Goal: Information Seeking & Learning: Learn about a topic

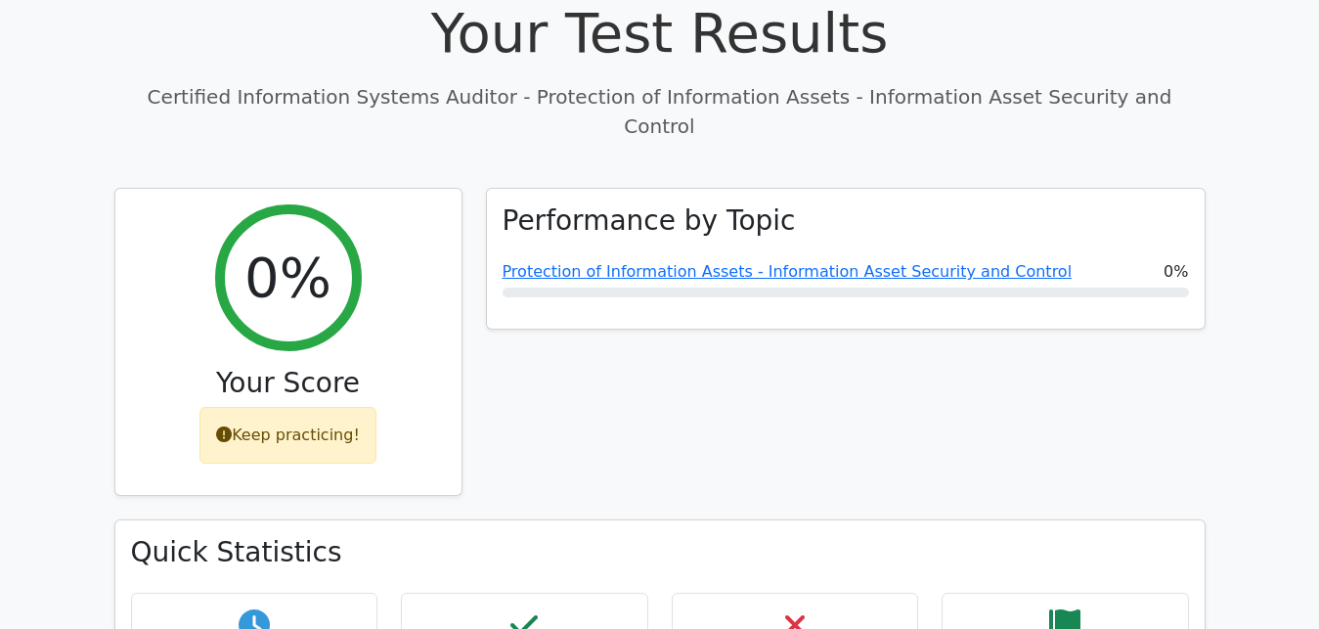
scroll to position [100, 0]
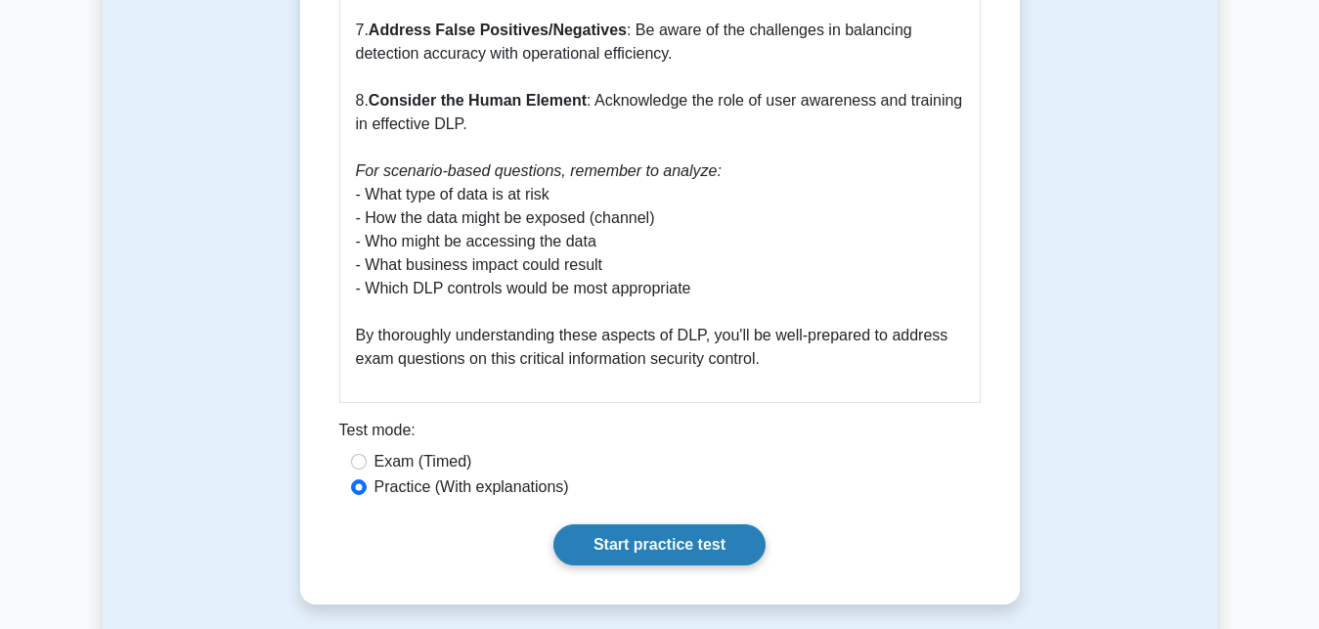
scroll to position [2792, 0]
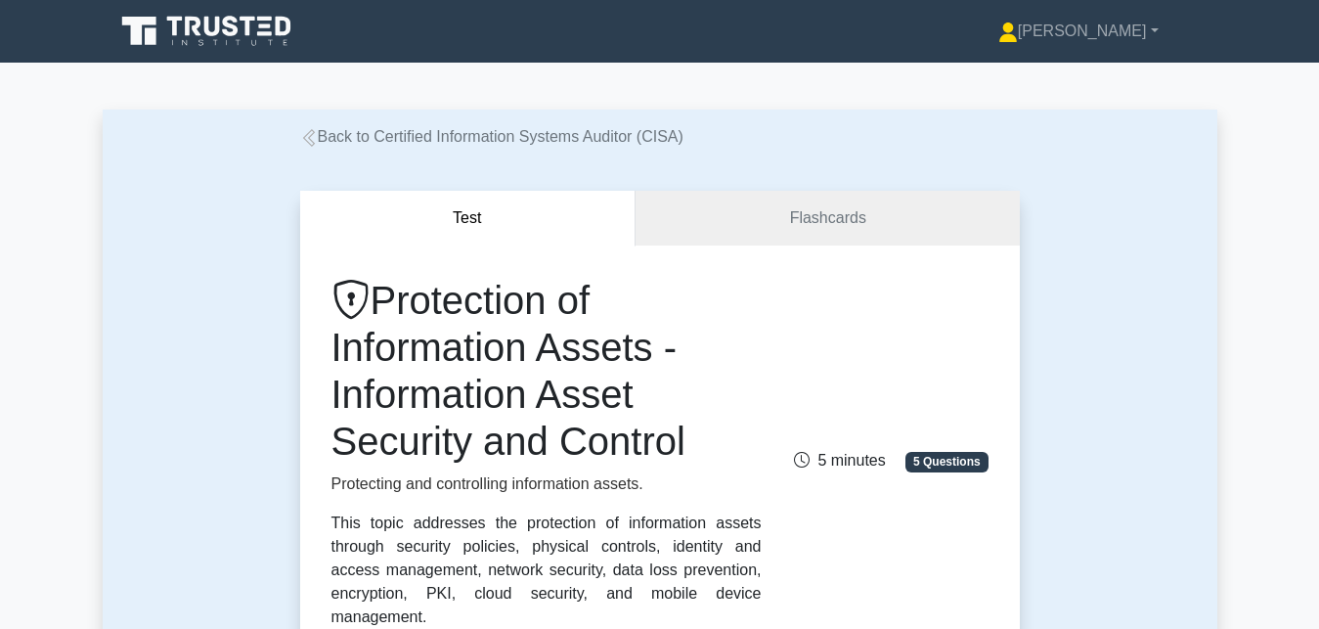
scroll to position [1196, 0]
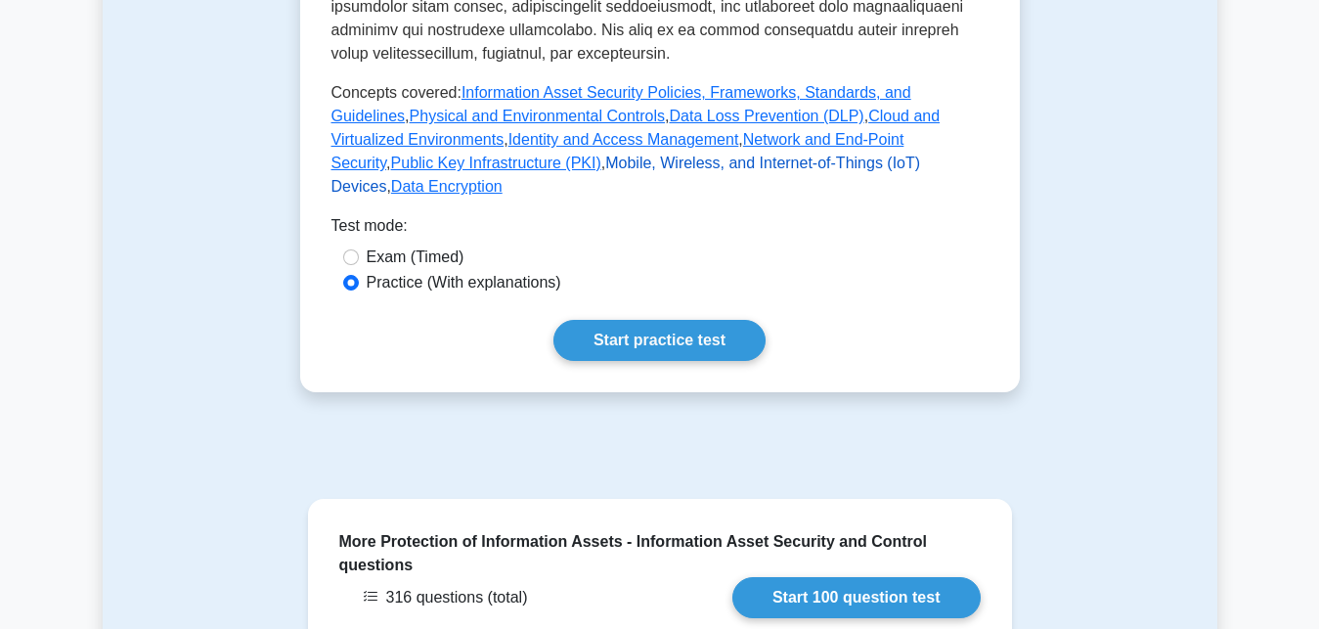
click at [490, 154] on link "Mobile, Wireless, and Internet-of-Things (IoT) Devices" at bounding box center [625, 174] width 589 height 40
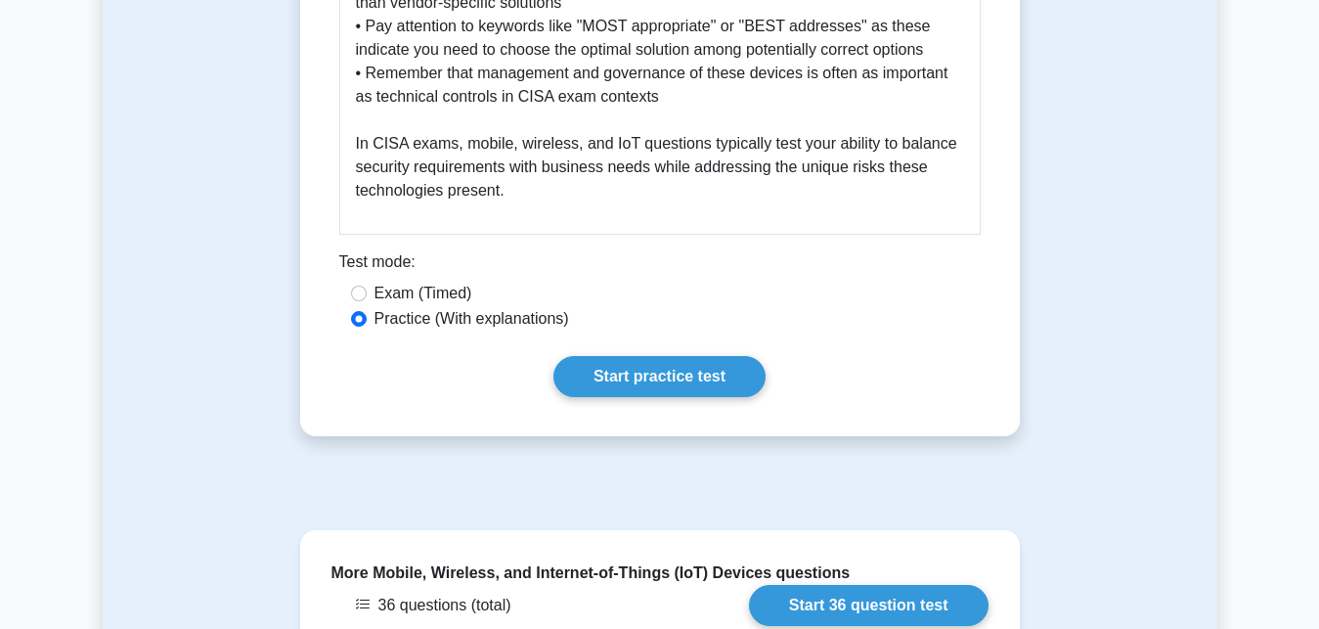
scroll to position [3589, 0]
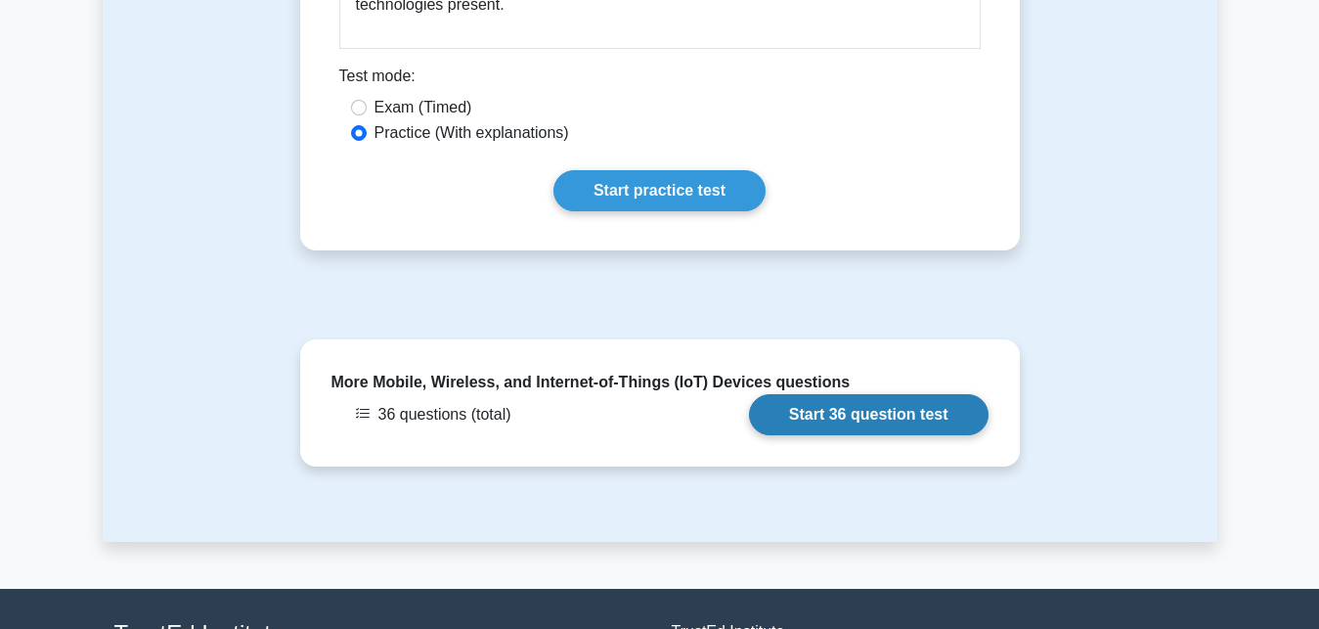
click at [878, 394] on link "Start 36 question test" at bounding box center [868, 414] width 239 height 41
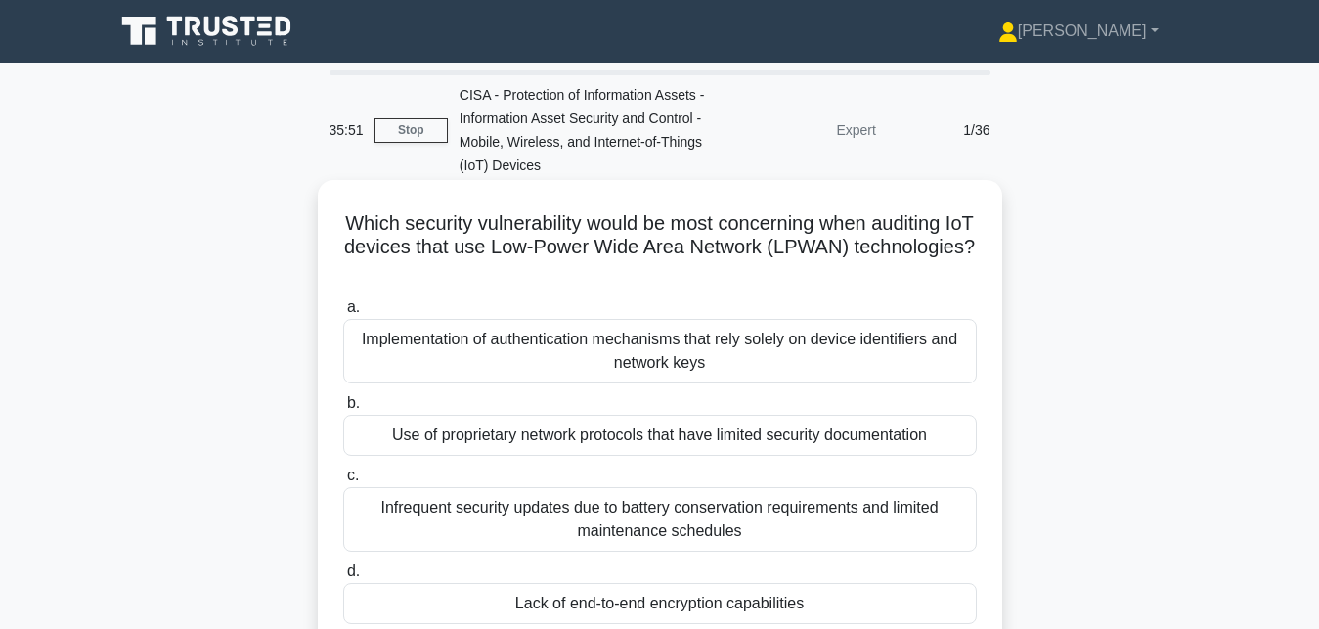
click at [560, 434] on div "Use of proprietary network protocols that have limited security documentation" at bounding box center [659, 434] width 633 height 41
click at [343, 410] on input "b. Use of proprietary network protocols that have limited security documentation" at bounding box center [343, 403] width 0 height 13
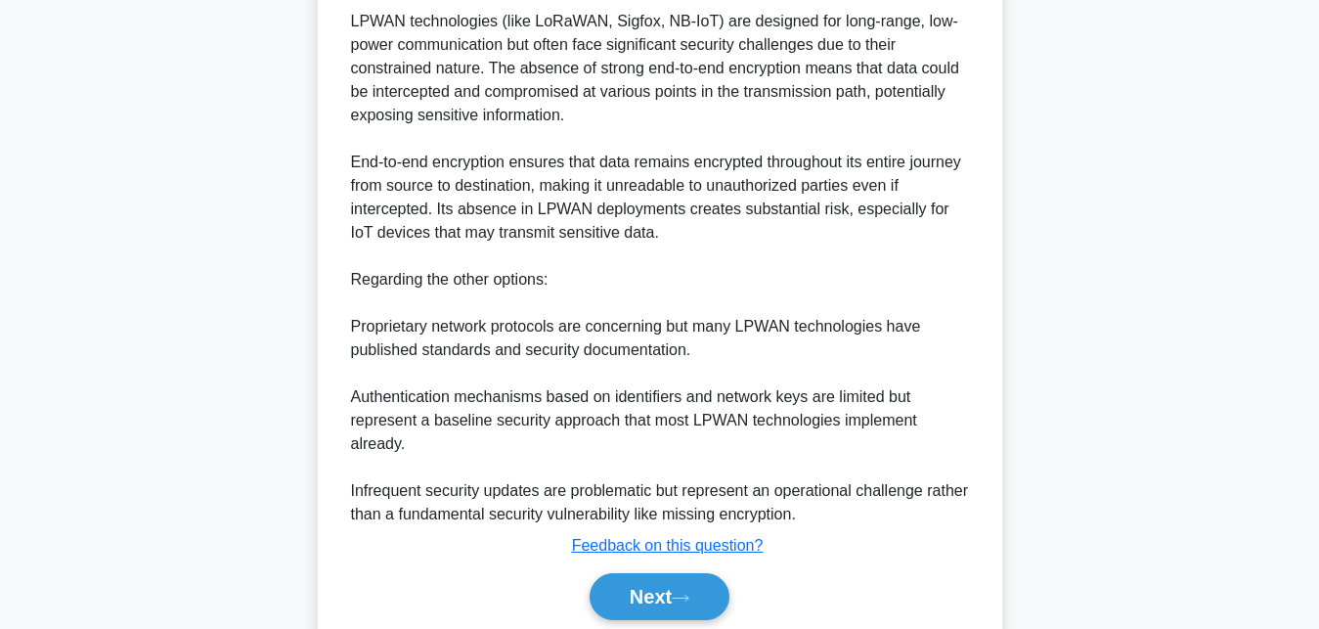
scroll to position [839, 0]
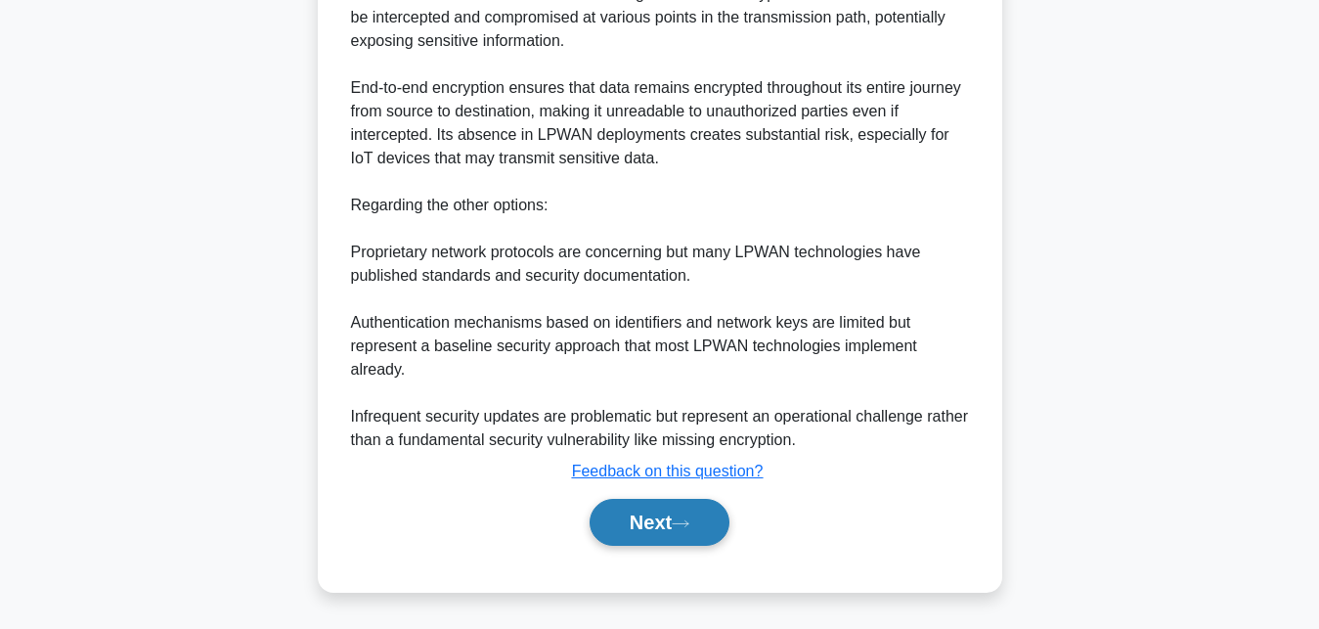
click at [685, 520] on icon at bounding box center [681, 523] width 18 height 11
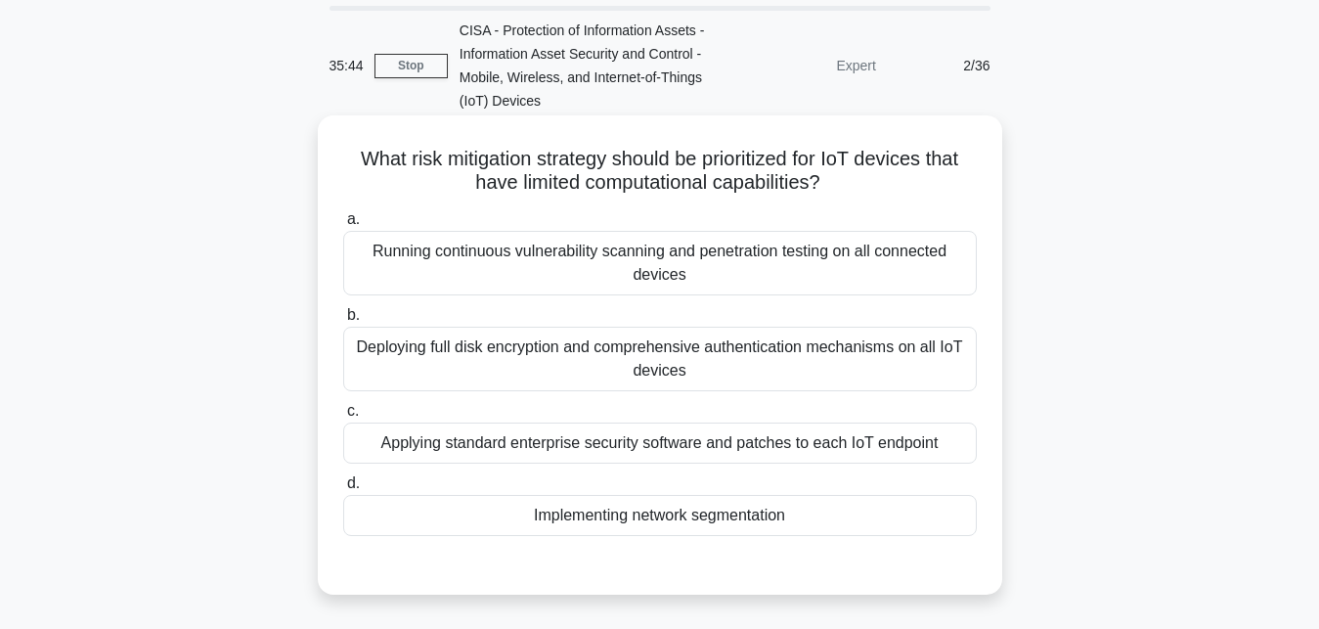
scroll to position [0, 0]
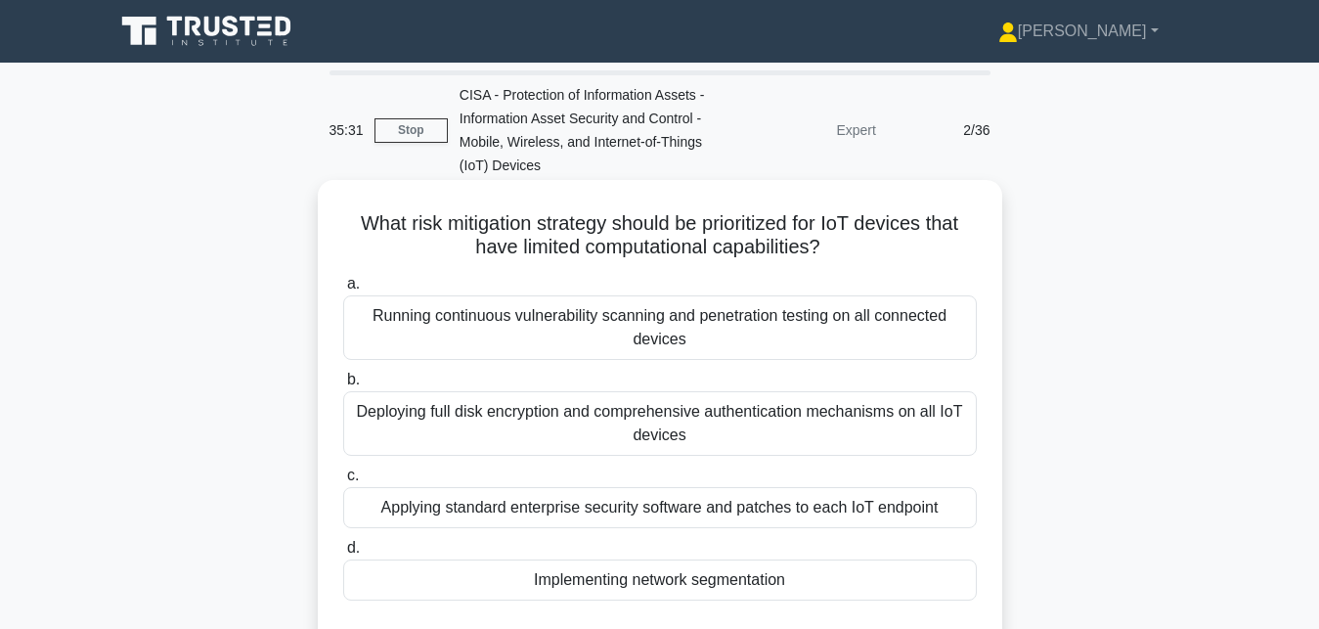
click at [506, 512] on div "Applying standard enterprise security software and patches to each IoT endpoint" at bounding box center [659, 507] width 633 height 41
click at [343, 482] on input "c. Applying standard enterprise security software and patches to each IoT endpo…" at bounding box center [343, 475] width 0 height 13
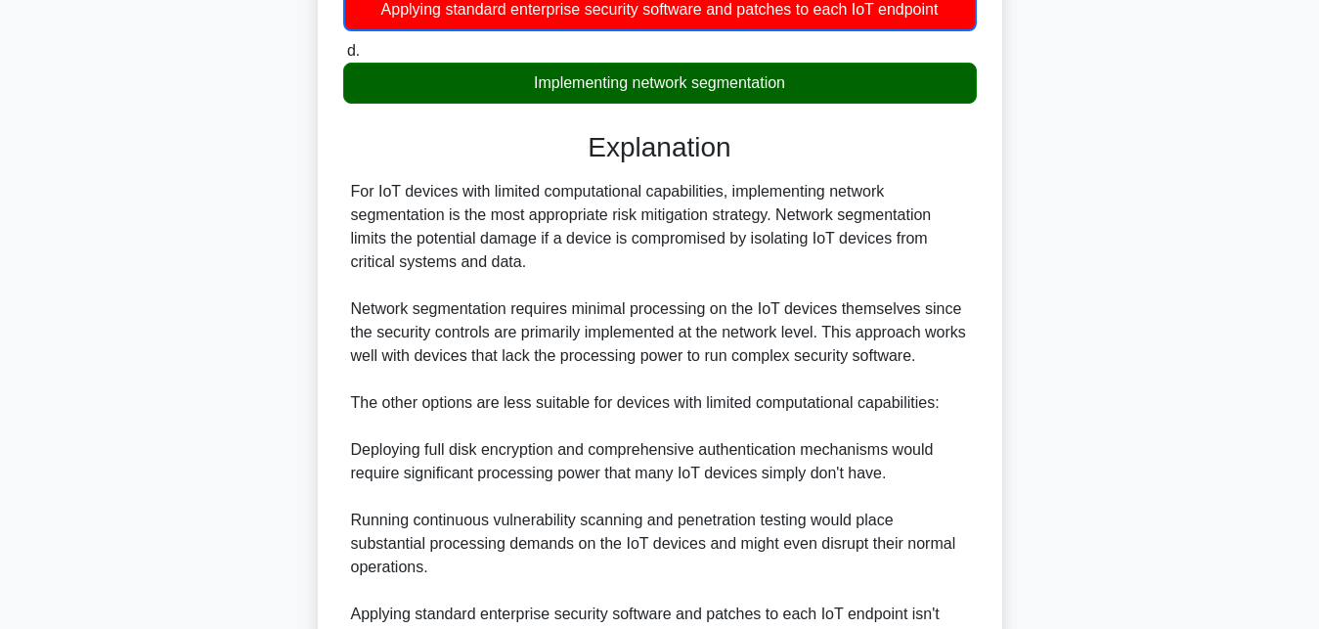
scroll to position [721, 0]
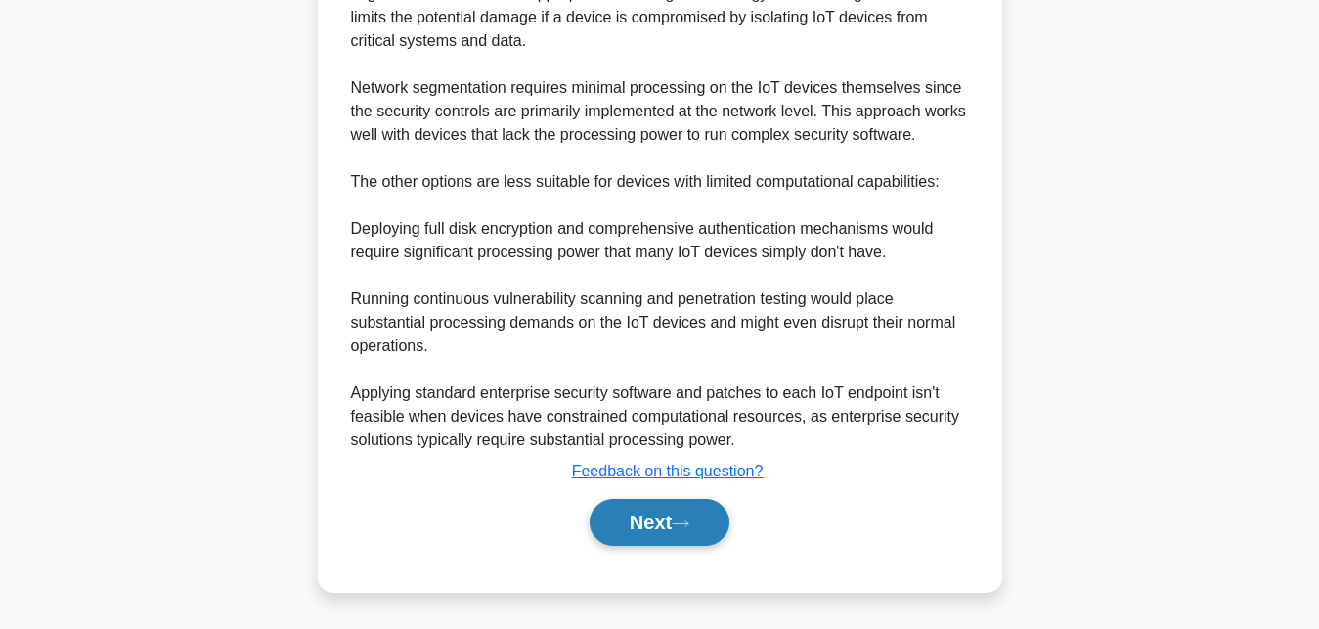
click at [688, 534] on button "Next" at bounding box center [659, 522] width 140 height 47
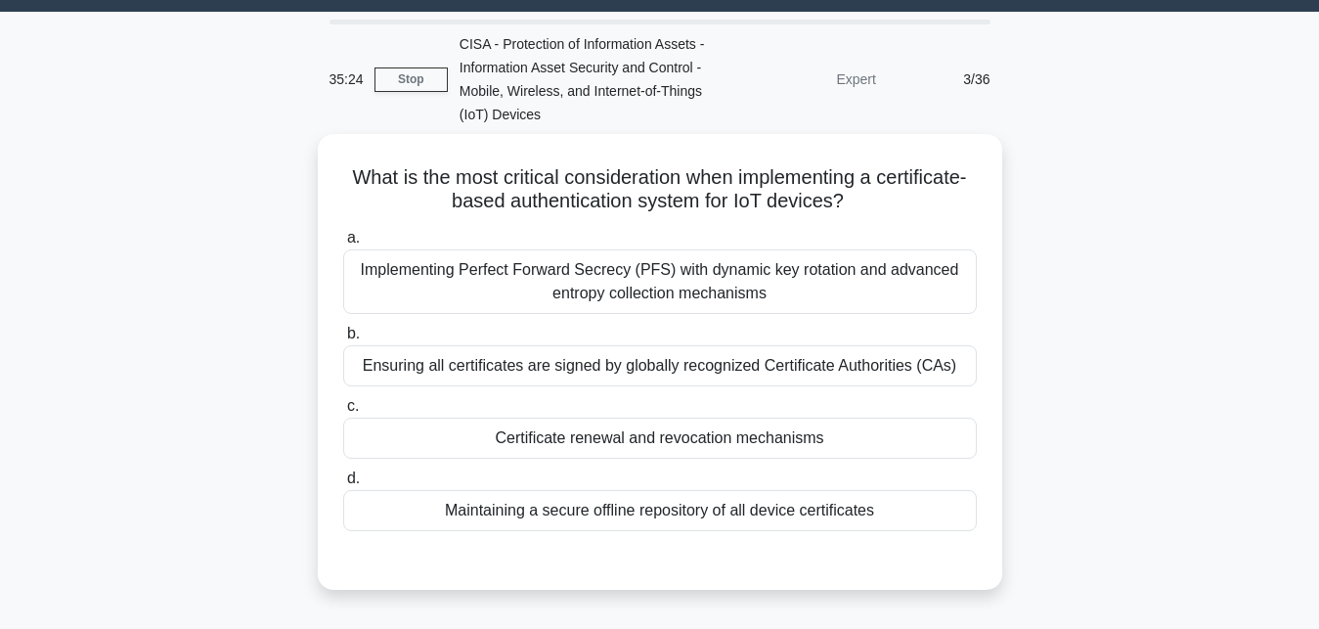
scroll to position [28, 0]
